Goal: Check status: Check status

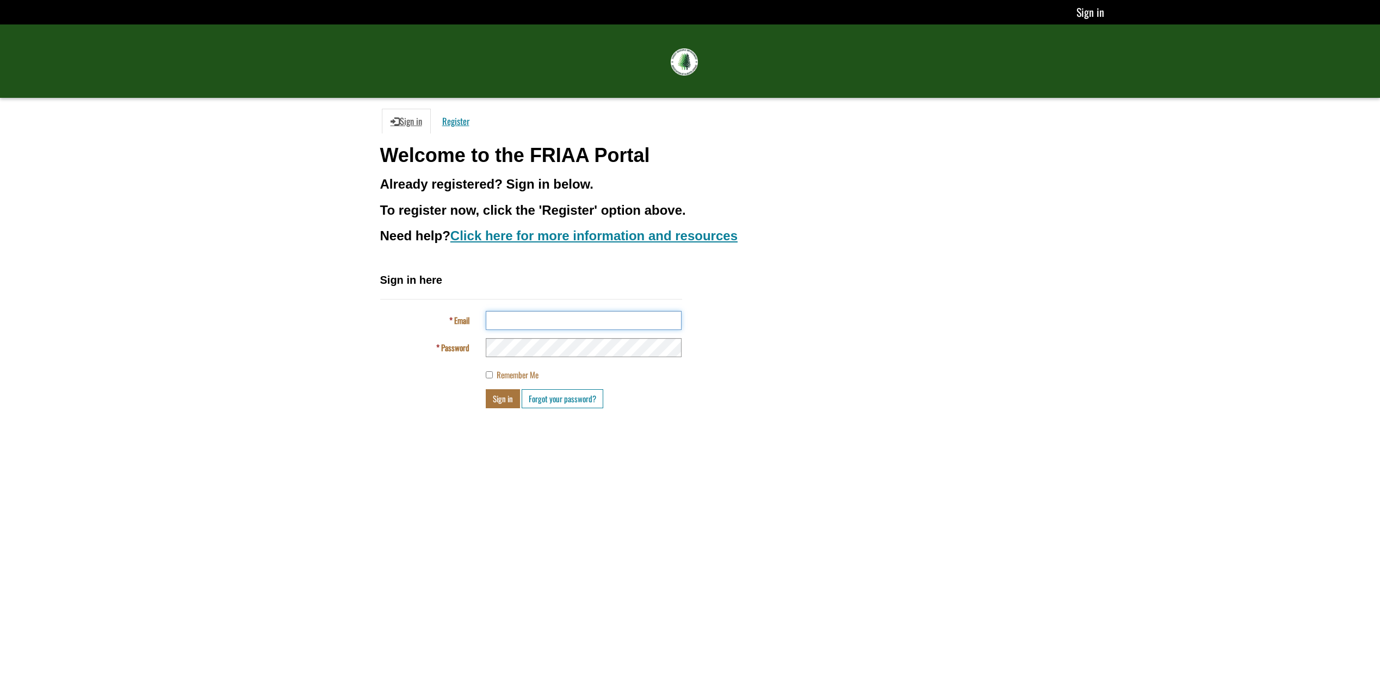
click at [529, 318] on input "Email" at bounding box center [584, 320] width 196 height 19
type input "**********"
click at [507, 403] on button "Sign in" at bounding box center [503, 398] width 34 height 19
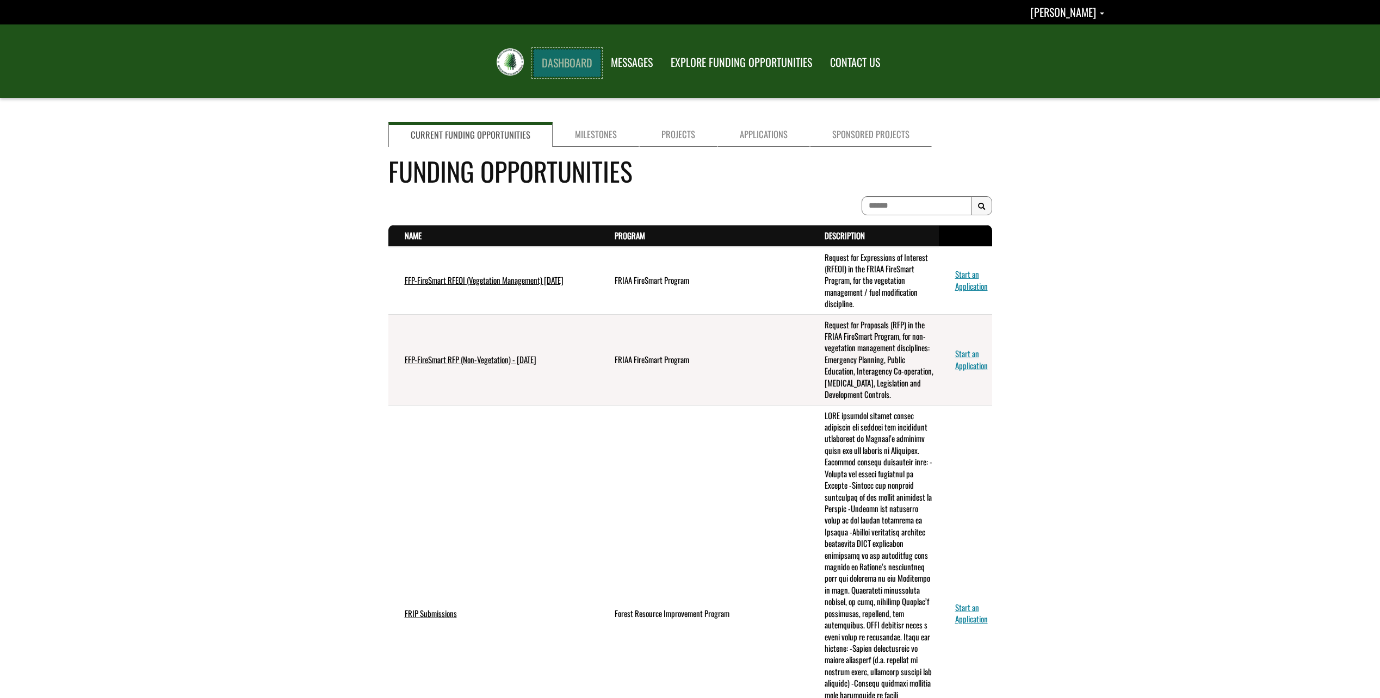
click at [574, 57] on link "DASHBOARD" at bounding box center [567, 63] width 68 height 28
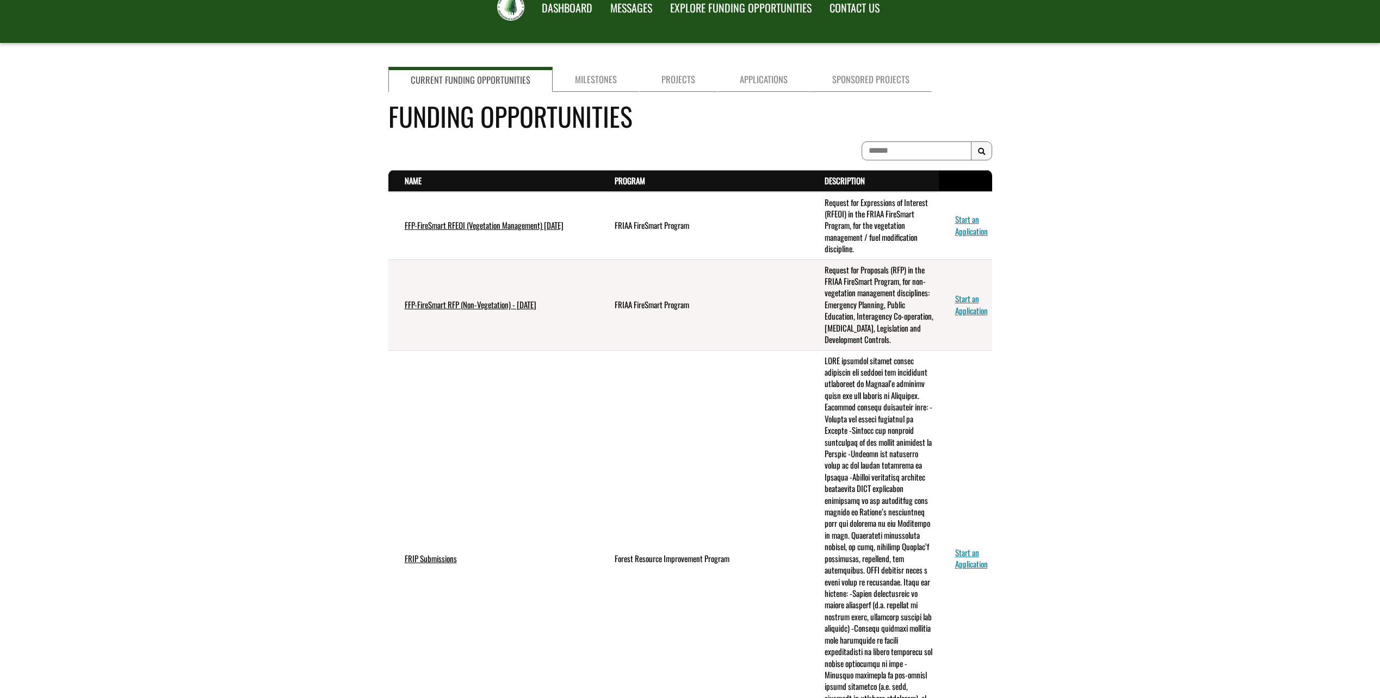
scroll to position [54, 0]
click at [740, 83] on link "Applications" at bounding box center [763, 79] width 92 height 25
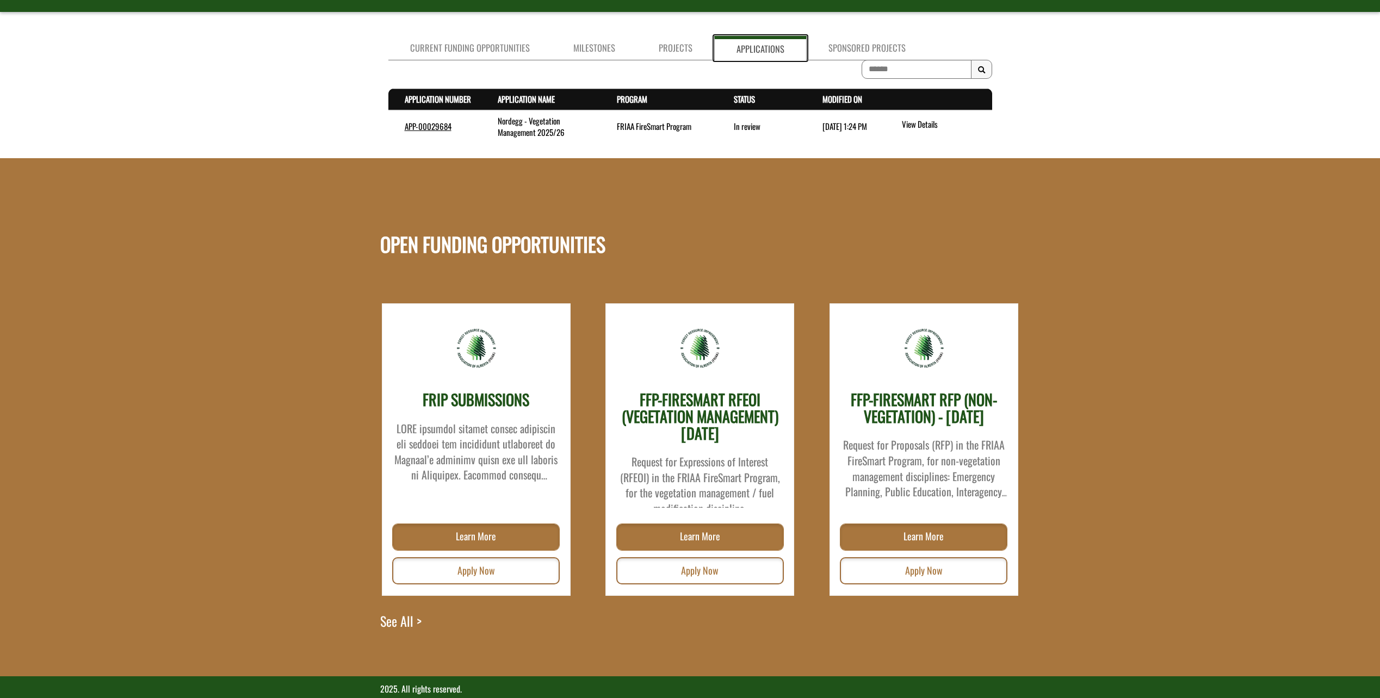
scroll to position [103, 0]
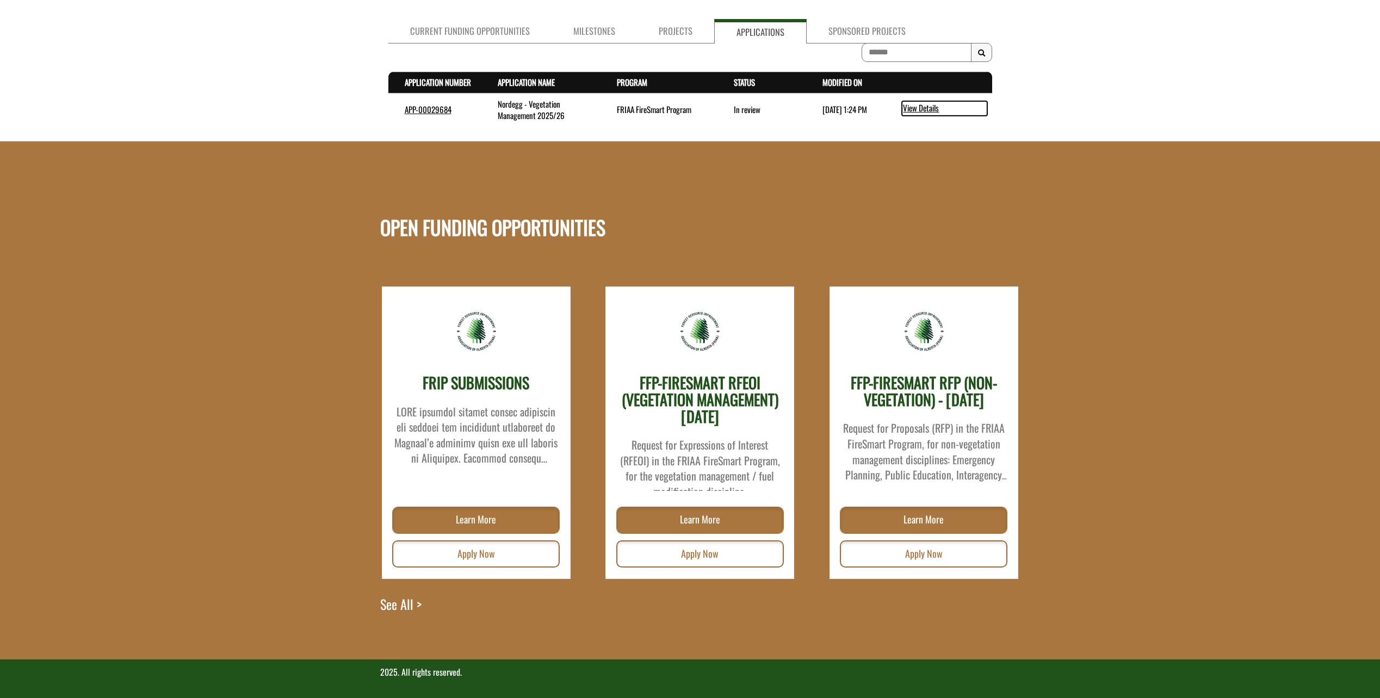
click at [910, 107] on link "View Details" at bounding box center [944, 108] width 85 height 14
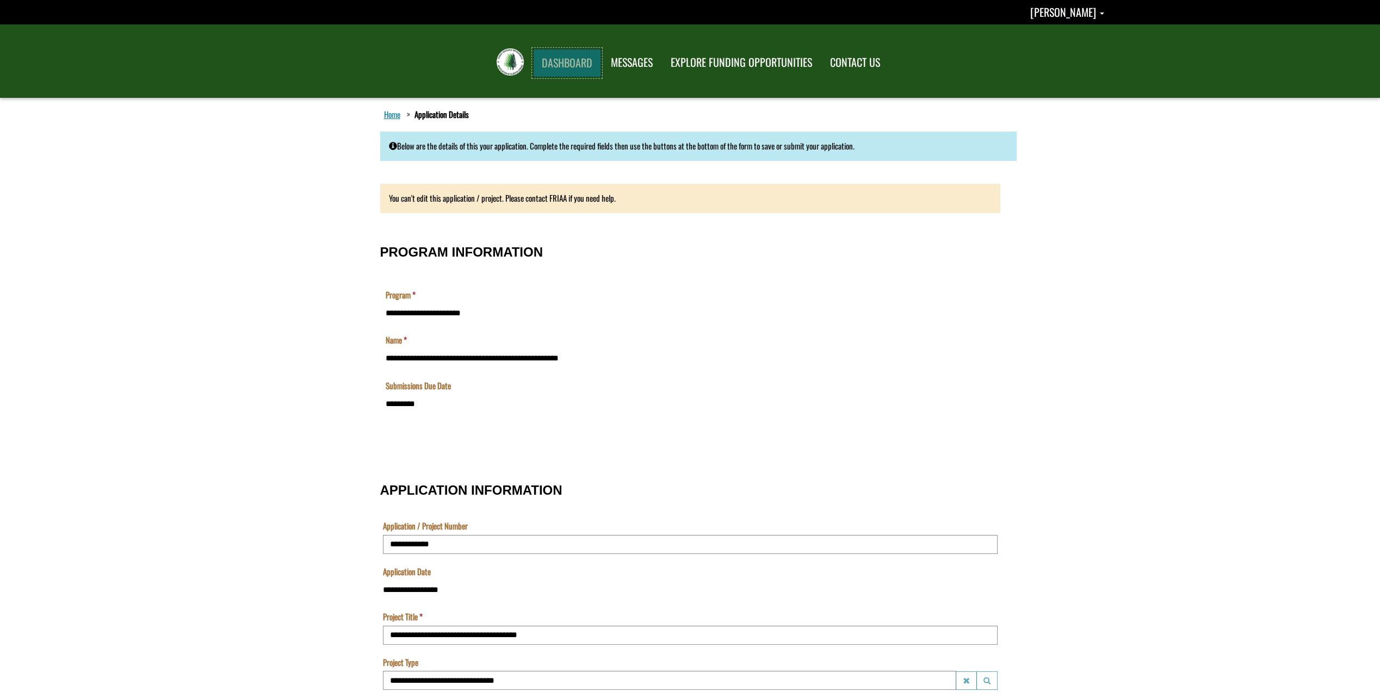
click at [540, 52] on link "DASHBOARD" at bounding box center [567, 63] width 68 height 28
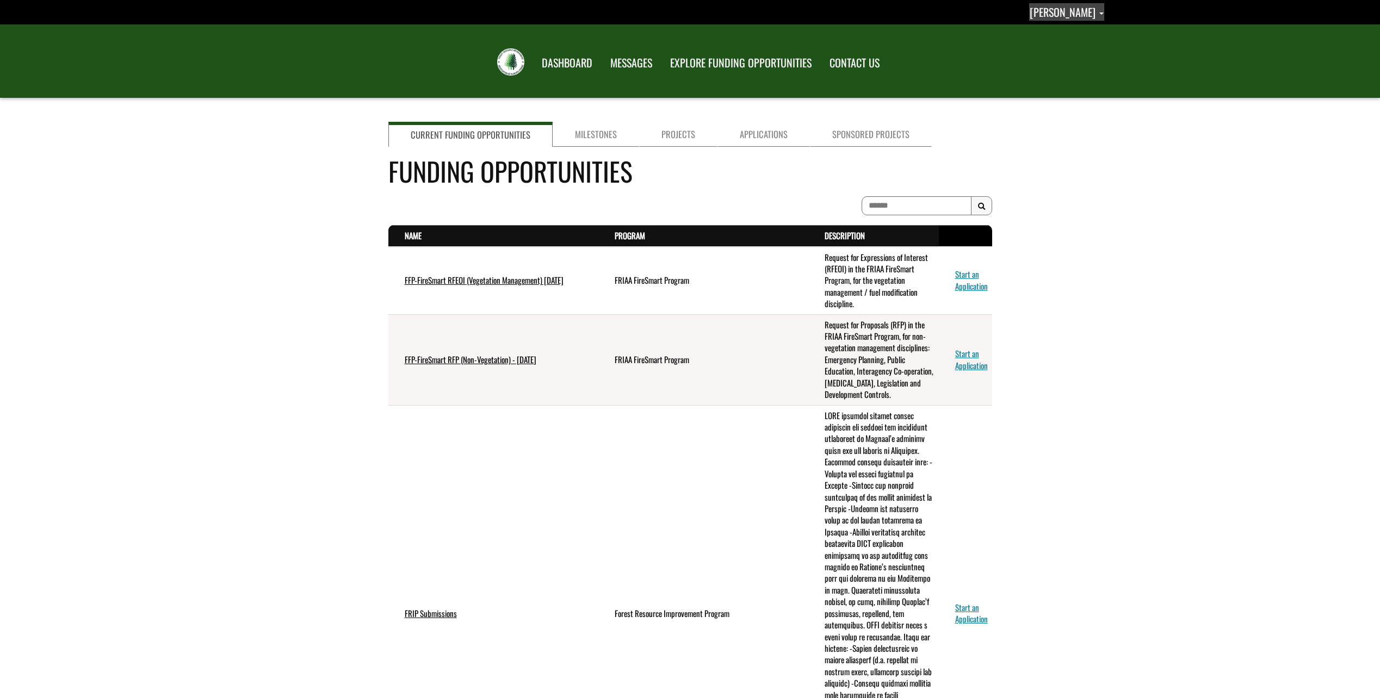
click at [1033, 17] on span "[PERSON_NAME]" at bounding box center [1062, 12] width 66 height 16
click at [1037, 57] on link "Sign out" at bounding box center [1061, 57] width 84 height 15
